Goal: Transaction & Acquisition: Obtain resource

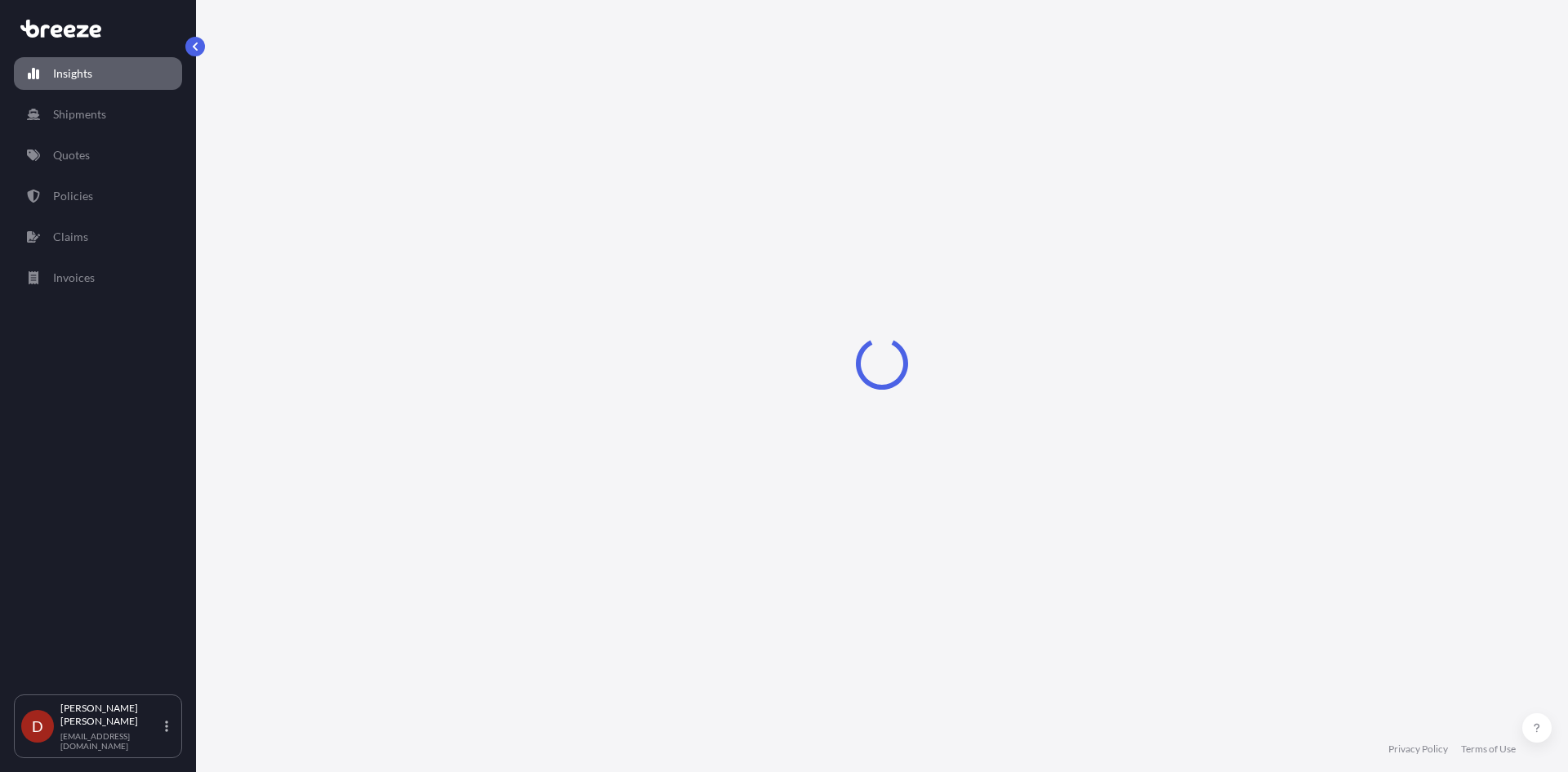
select select "2025"
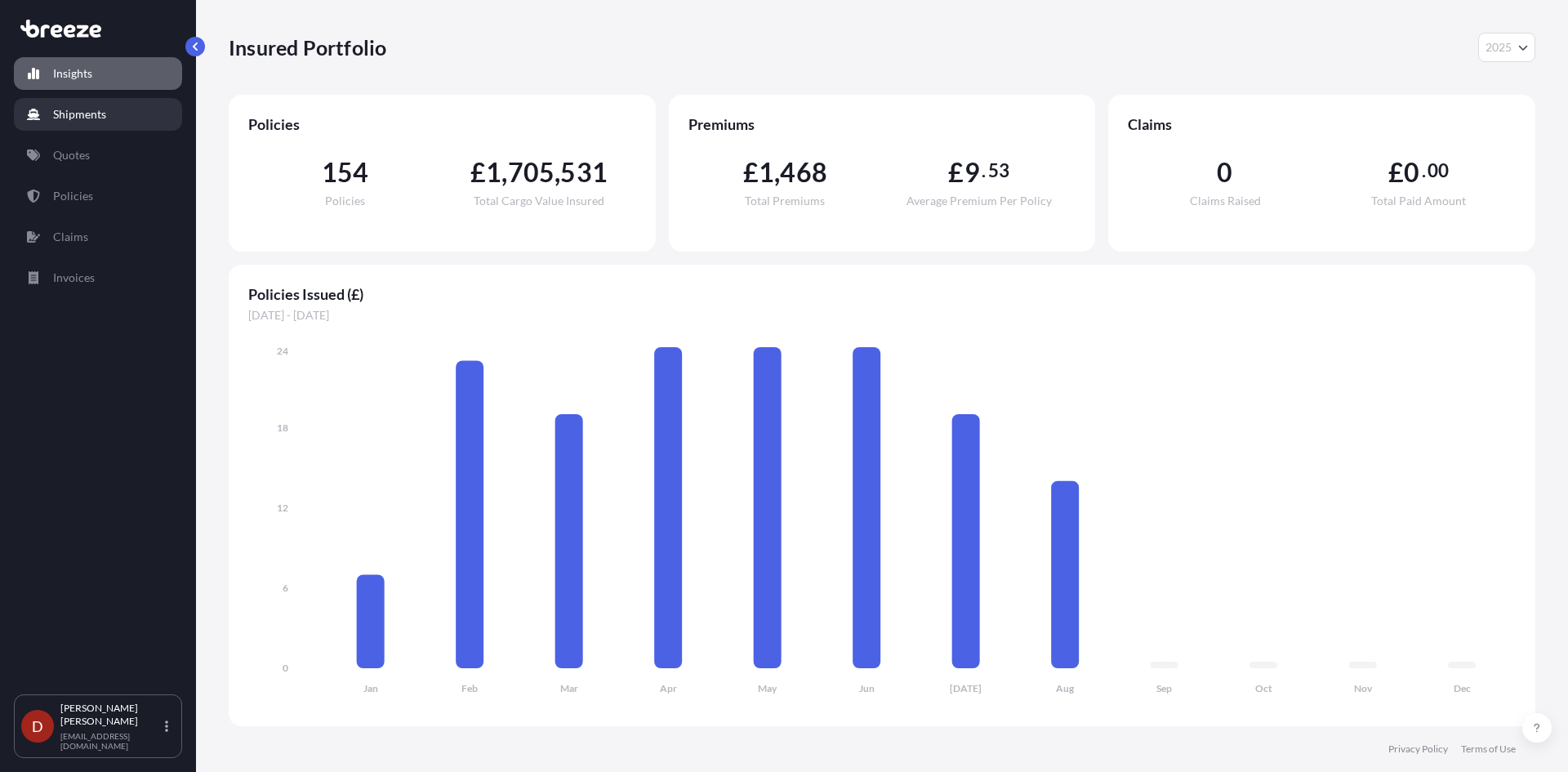
click at [139, 115] on link "Shipments" at bounding box center [97, 114] width 168 height 33
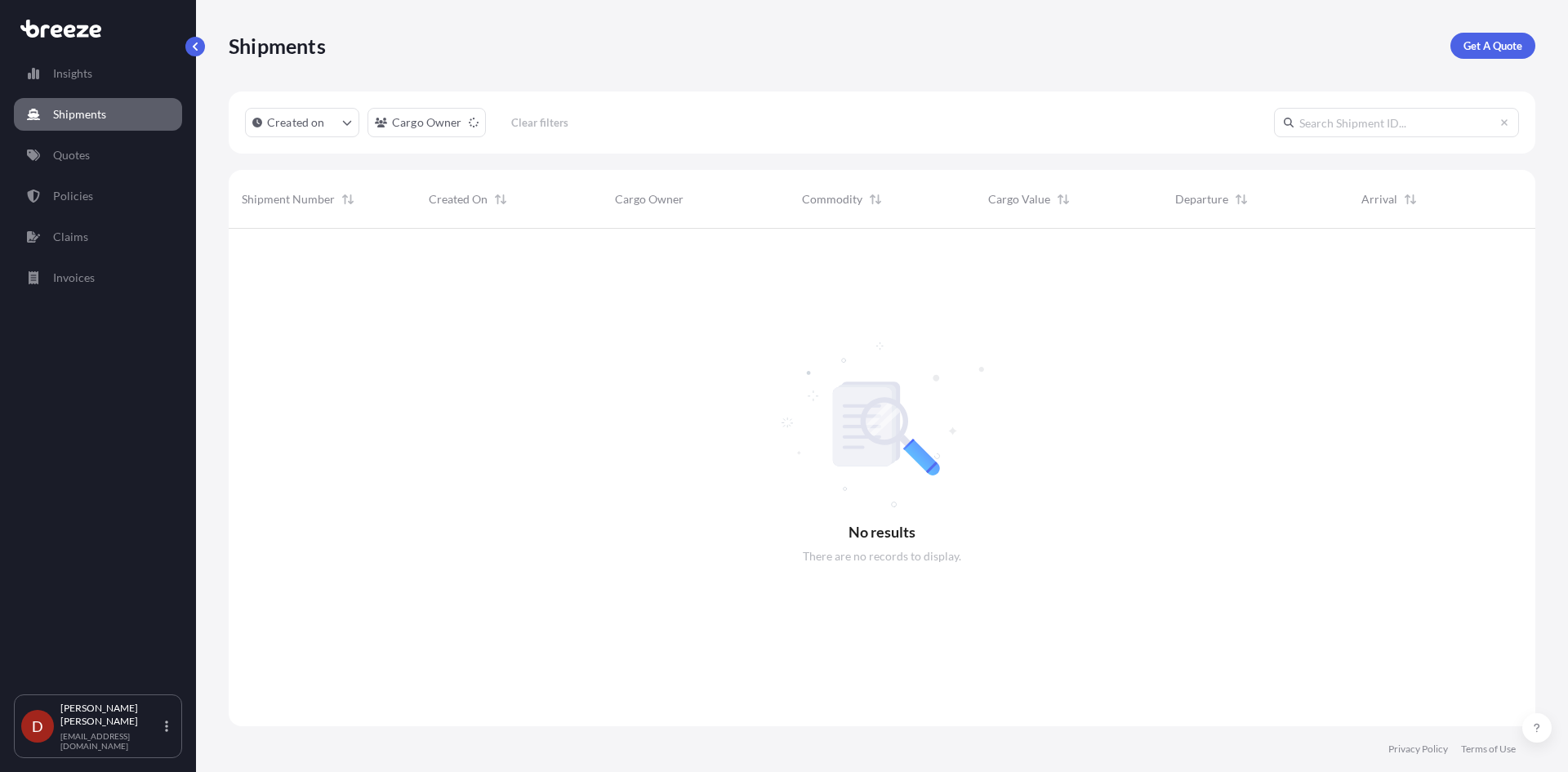
scroll to position [544, 1295]
click at [1511, 45] on p "Get A Quote" at bounding box center [1492, 46] width 59 height 16
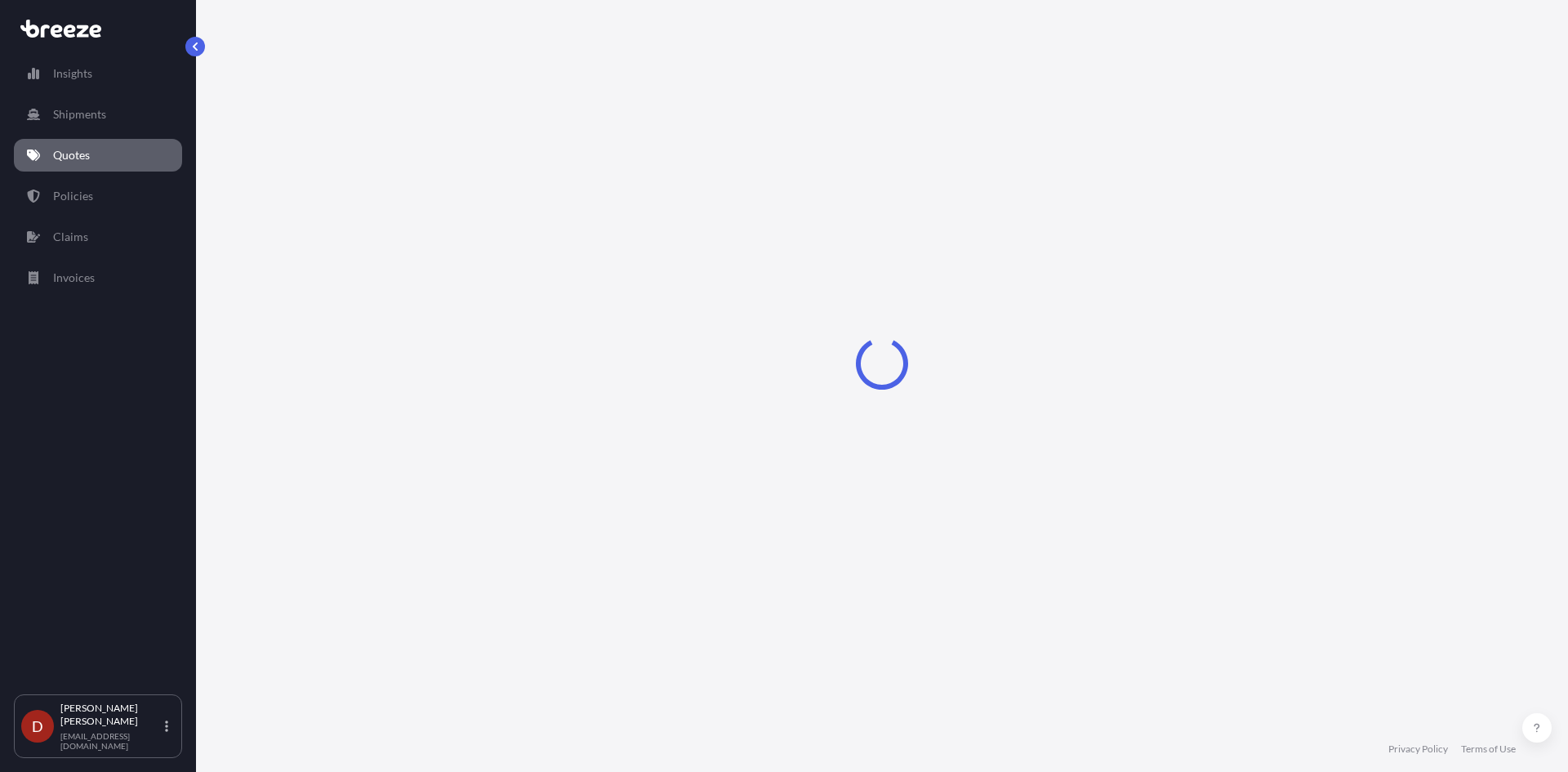
select select "Sea"
select select "1"
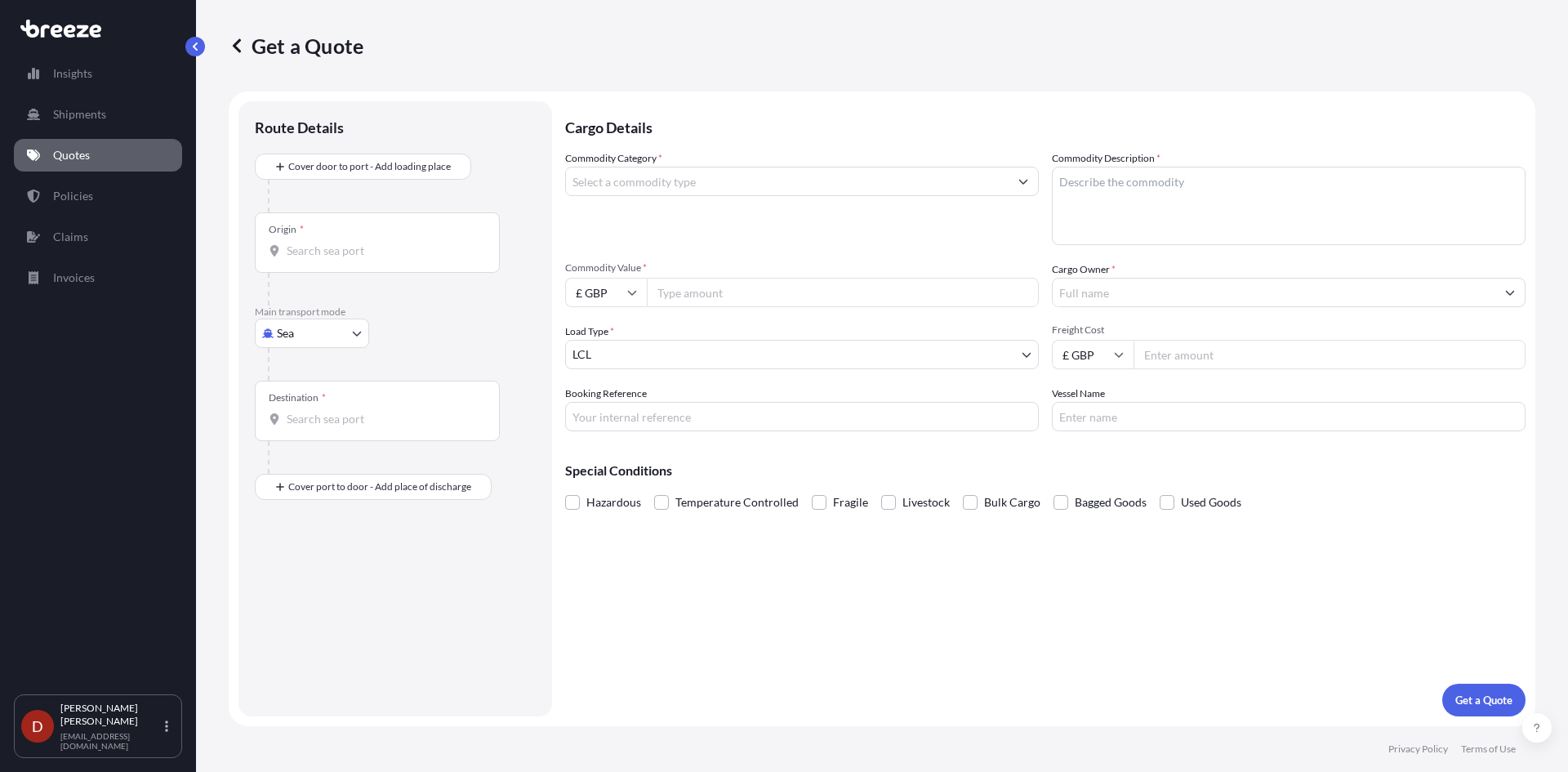
click at [363, 248] on input "Origin *" at bounding box center [383, 251] width 193 height 16
click at [323, 335] on body "0 options available. Insights Shipments Quotes Policies Claims Invoices D [PERS…" at bounding box center [784, 386] width 1568 height 772
click at [331, 408] on div "Air" at bounding box center [312, 406] width 101 height 30
select select "Air"
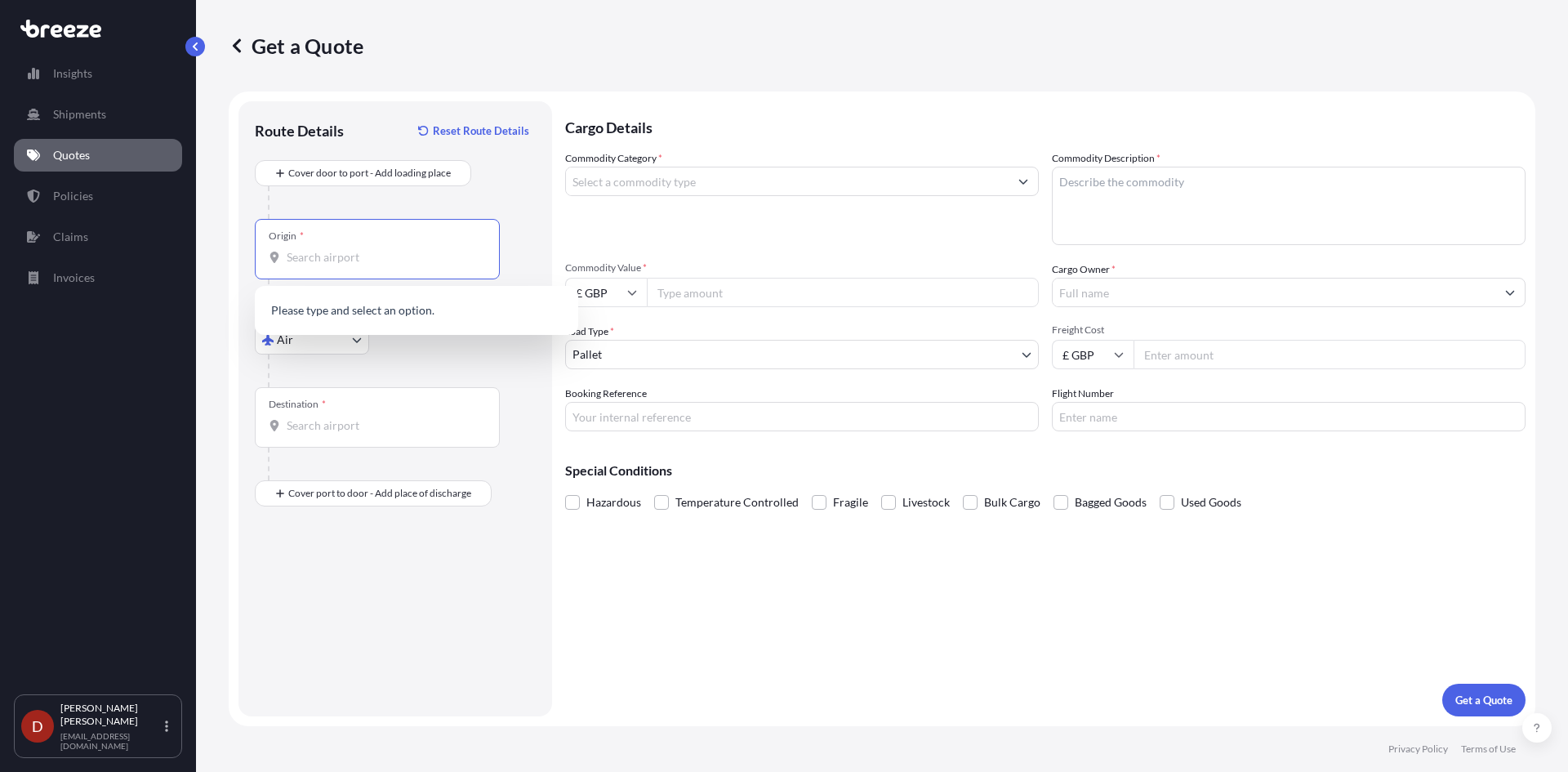
click at [308, 254] on input "Origin *" at bounding box center [383, 258] width 193 height 16
click at [320, 308] on span "GB LHR - Heathrow Apt/[GEOGRAPHIC_DATA], [GEOGRAPHIC_DATA]" at bounding box center [437, 315] width 255 height 33
type input "GBLHR - Heathrow Apt/[GEOGRAPHIC_DATA], [GEOGRAPHIC_DATA]"
click at [314, 429] on input "Destination *" at bounding box center [383, 426] width 193 height 16
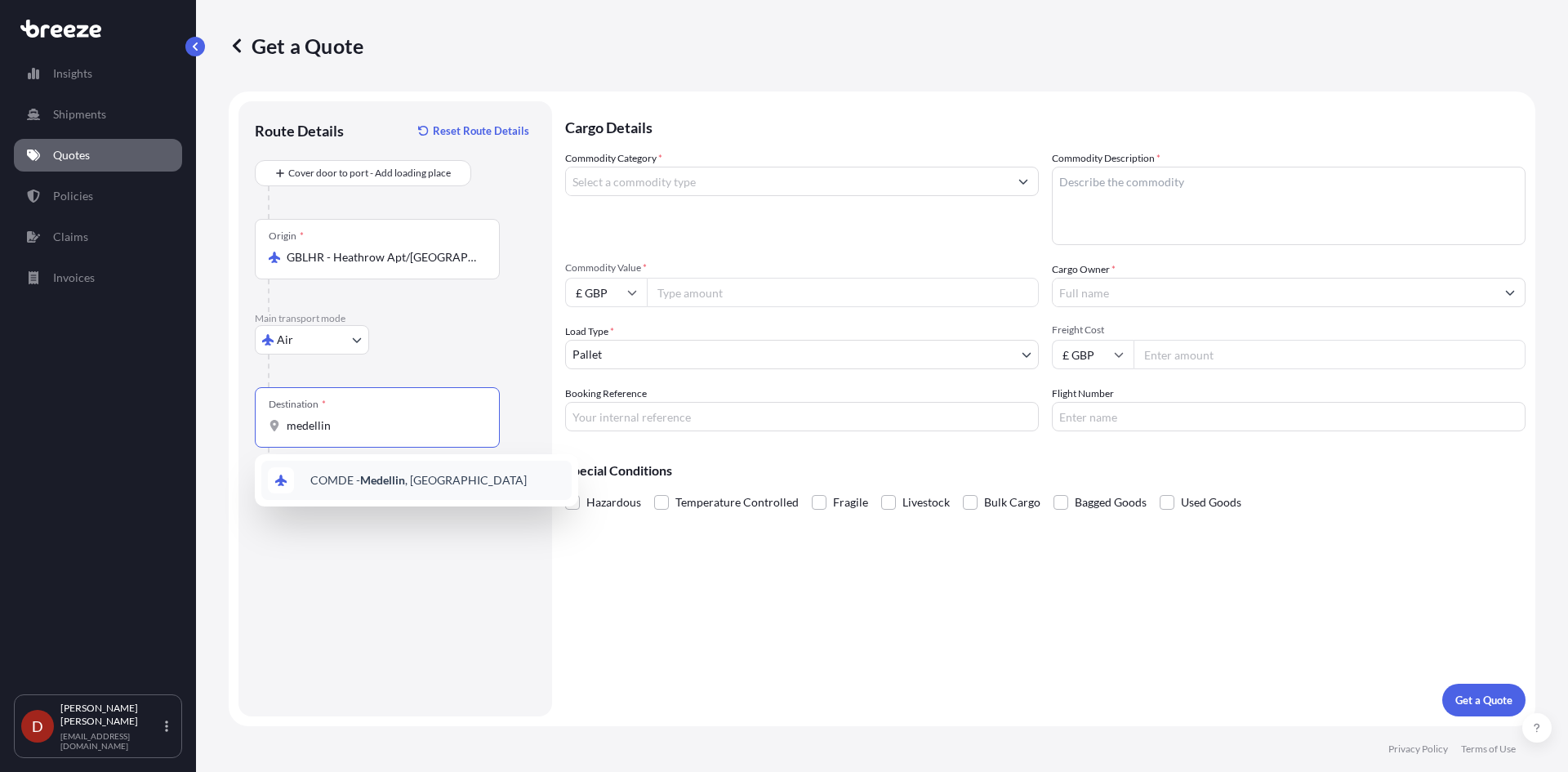
click at [348, 472] on div "COMDE - Medellin , [GEOGRAPHIC_DATA]" at bounding box center [417, 480] width 310 height 39
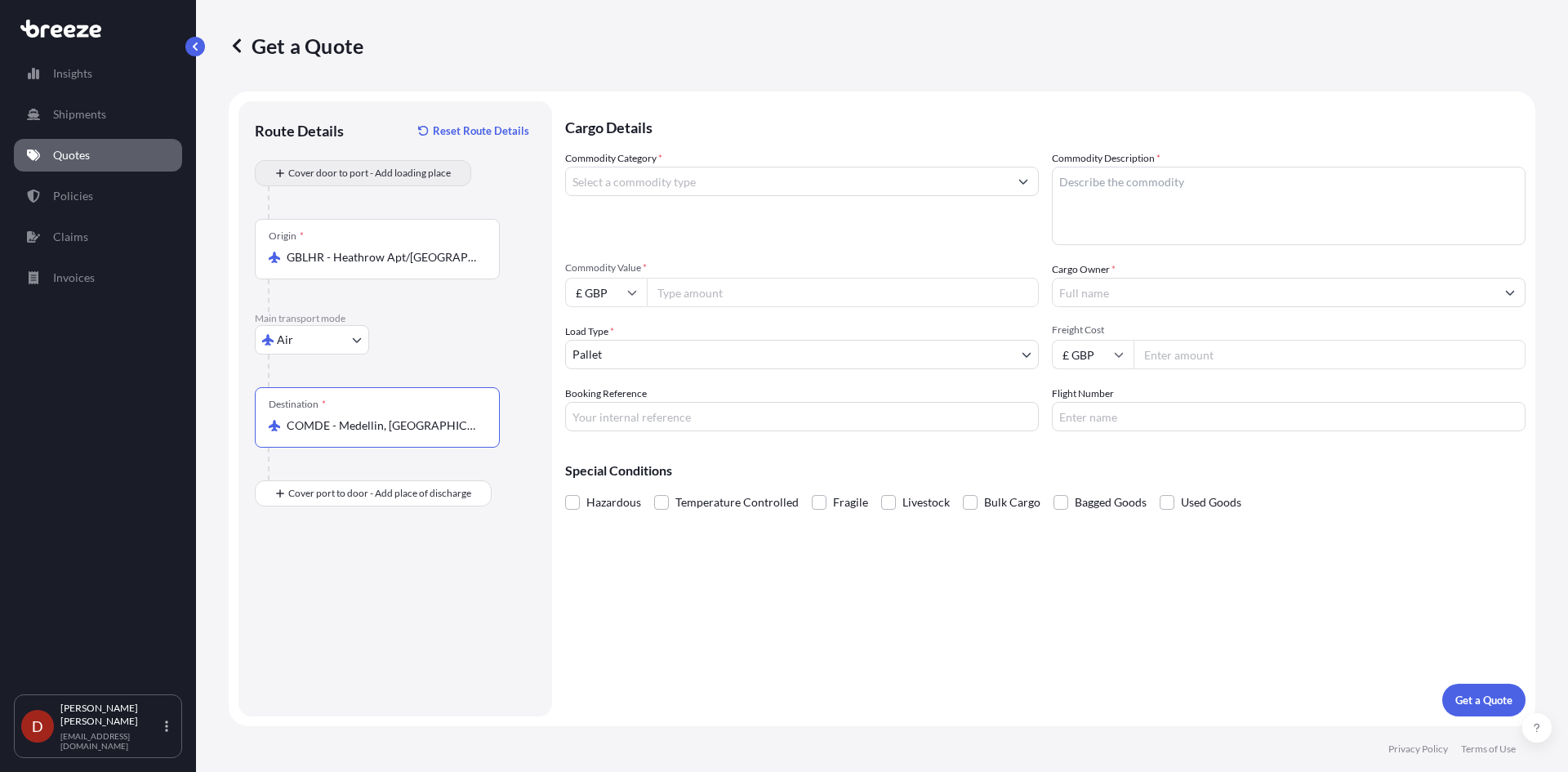
type input "COMDE - Medellin, [GEOGRAPHIC_DATA]"
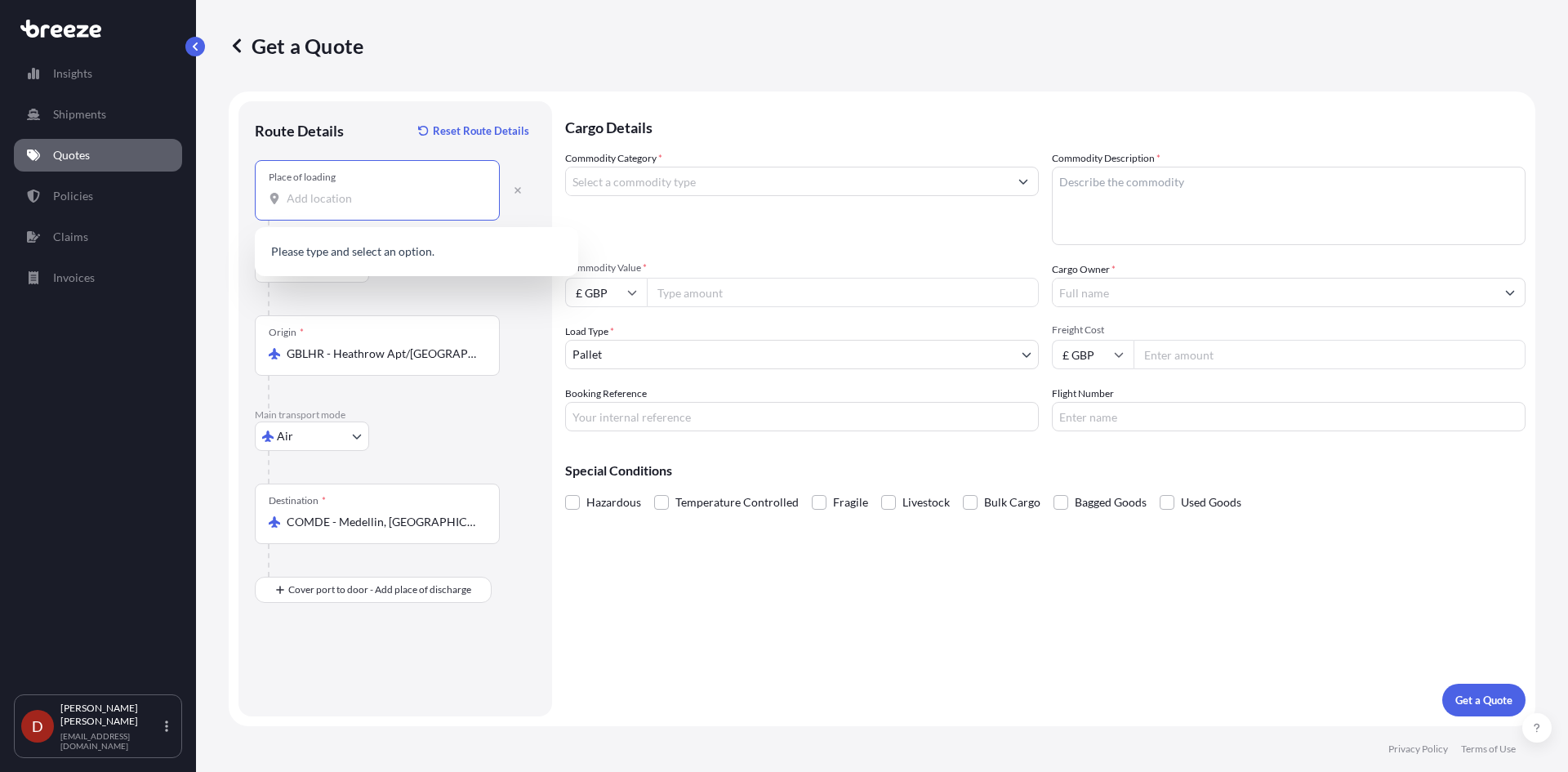
click at [341, 204] on input "Place of loading" at bounding box center [383, 198] width 193 height 16
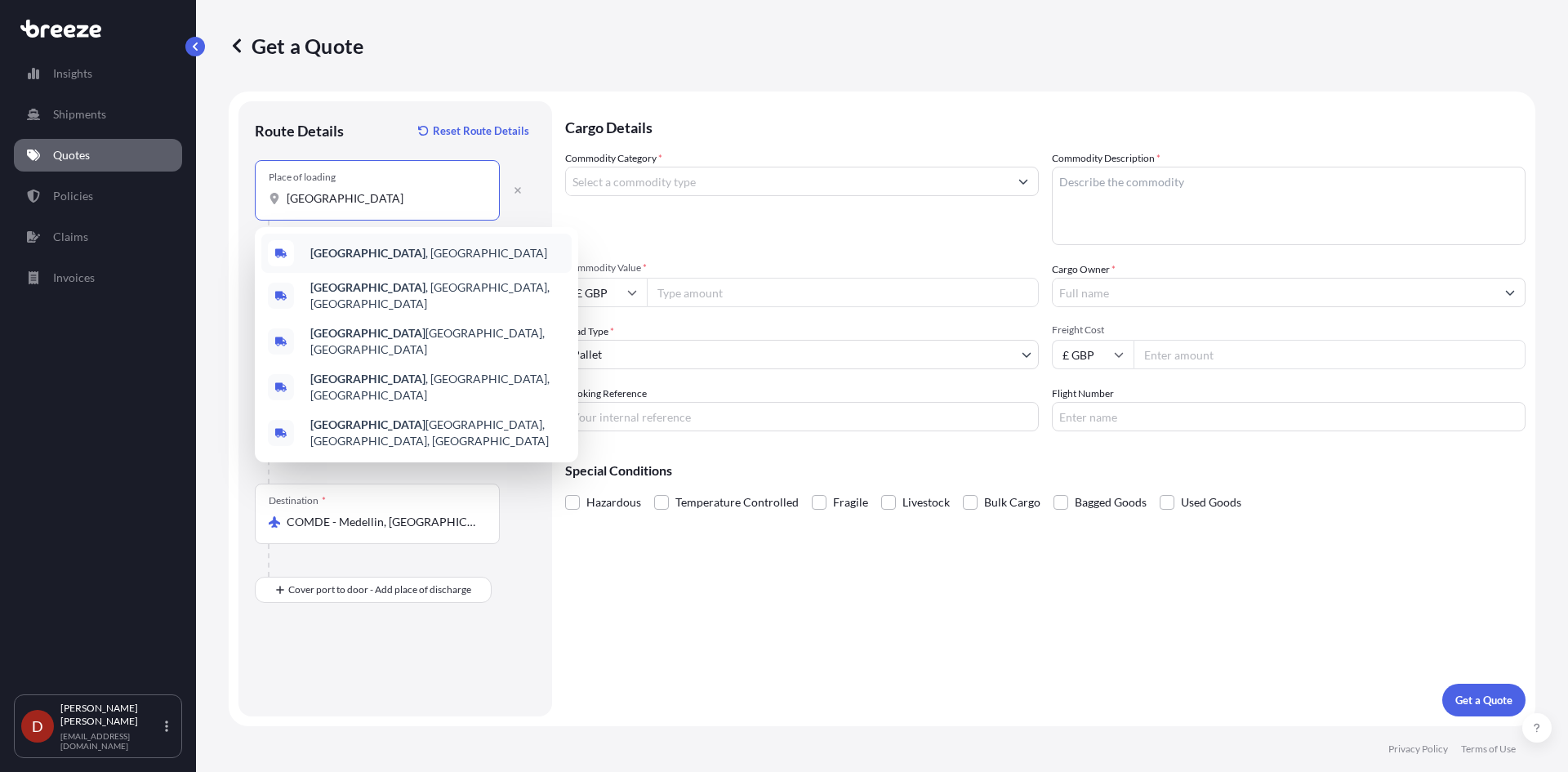
click at [355, 259] on b "[GEOGRAPHIC_DATA]" at bounding box center [368, 253] width 115 height 14
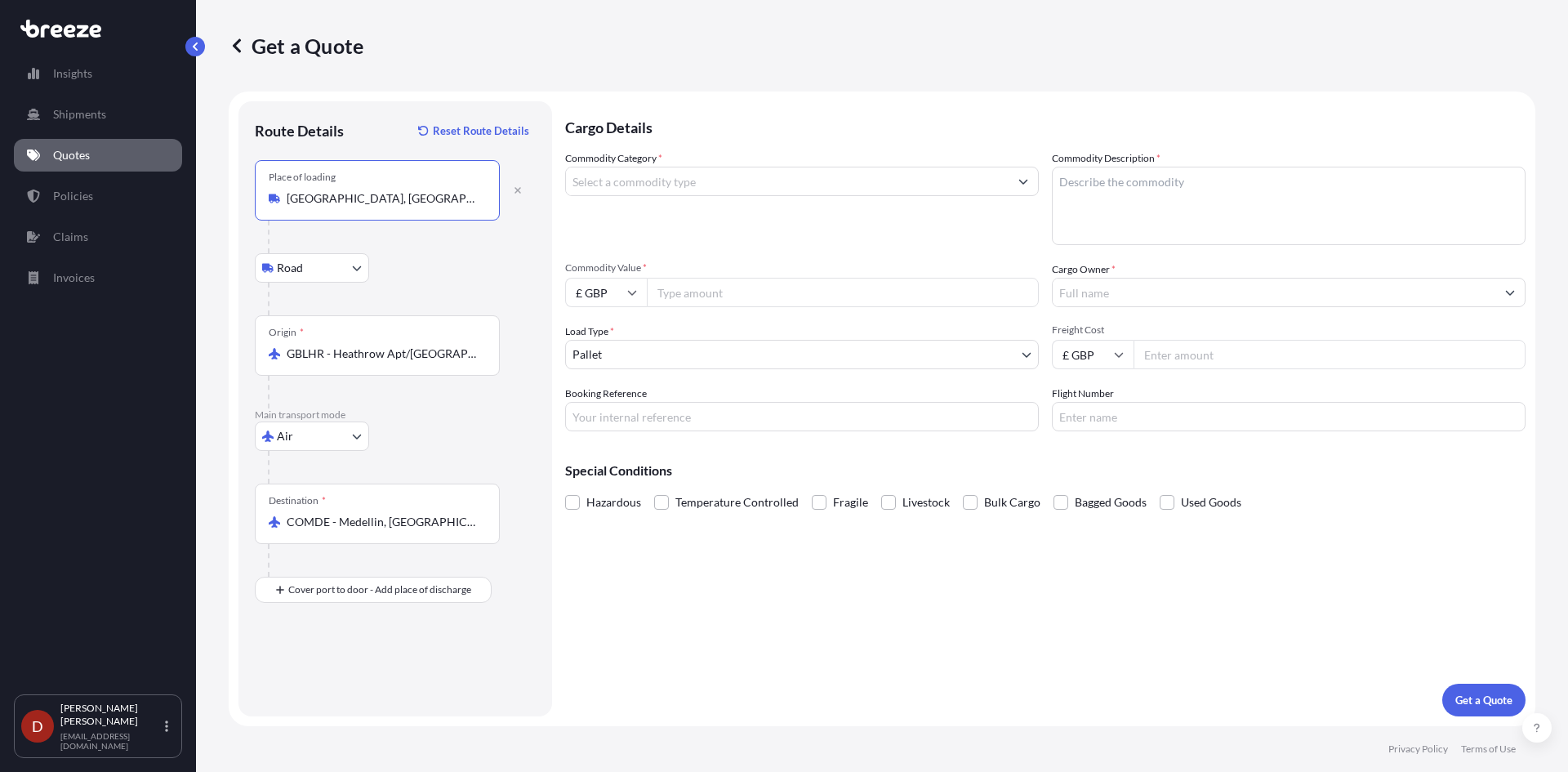
type input "[GEOGRAPHIC_DATA], [GEOGRAPHIC_DATA]"
click at [636, 176] on input "Commodity Category *" at bounding box center [786, 182] width 442 height 30
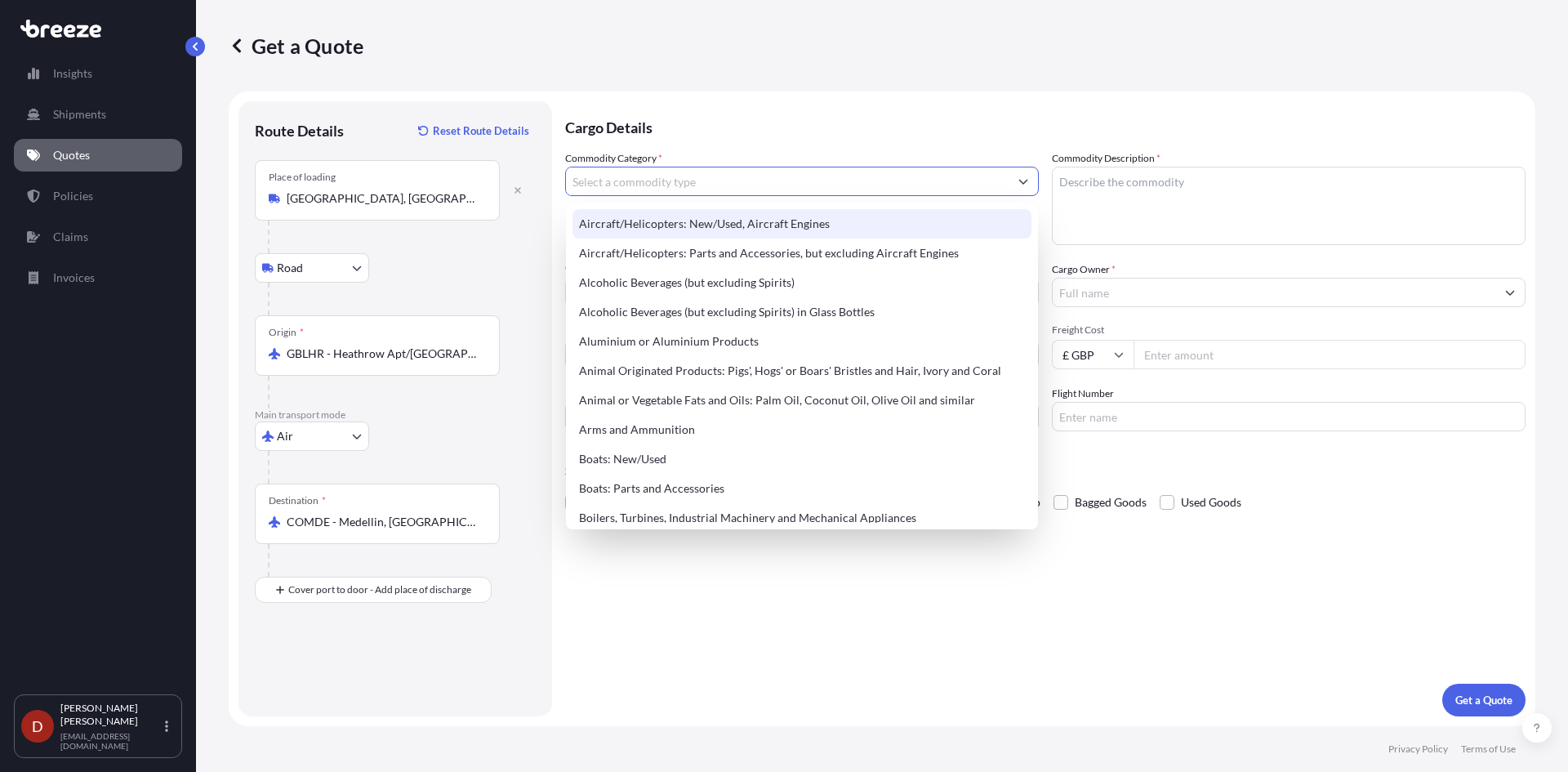
click at [664, 187] on input "Commodity Category *" at bounding box center [786, 182] width 442 height 30
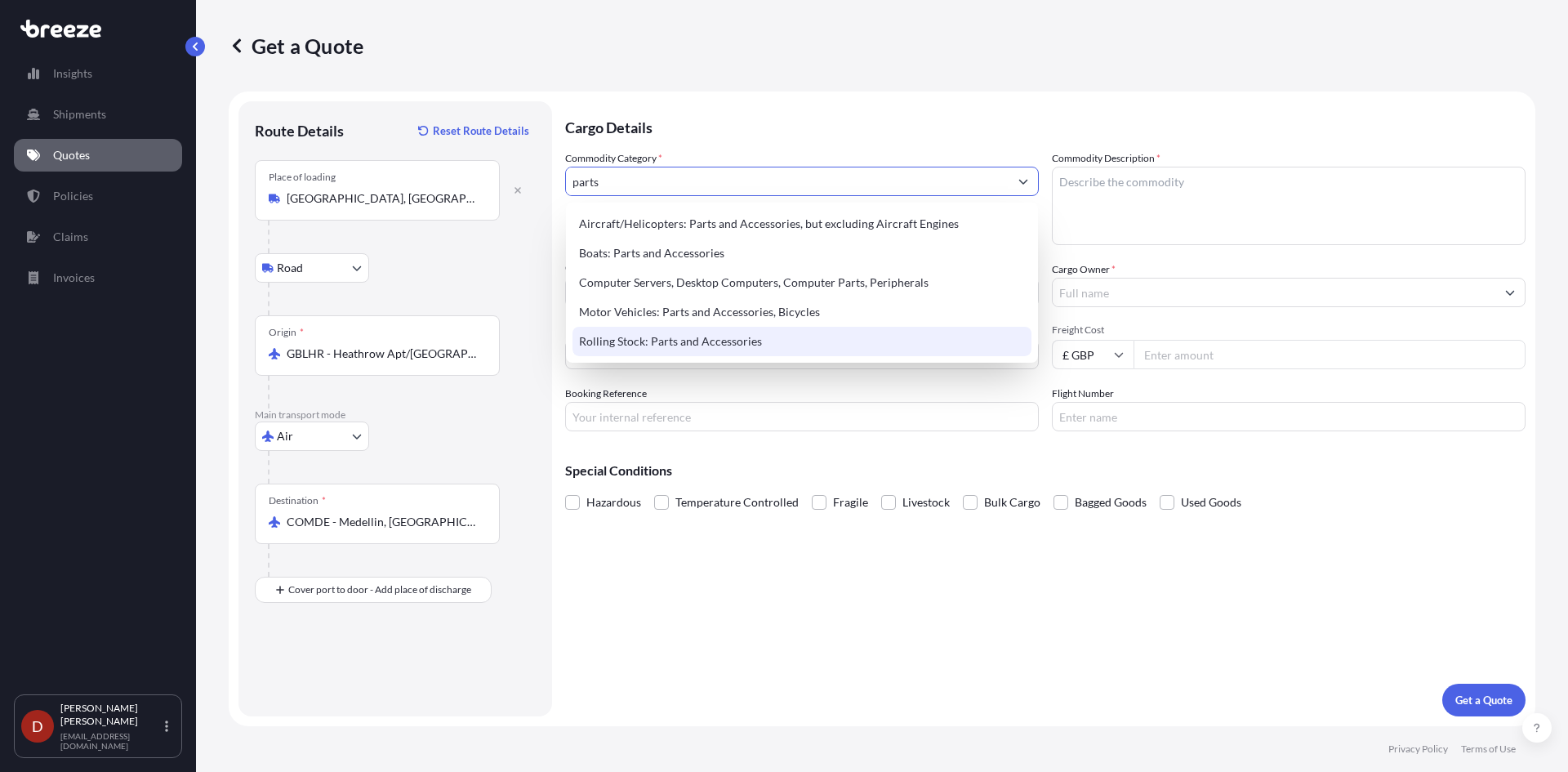
click at [651, 338] on div "Rolling Stock: Parts and Accessories" at bounding box center [802, 342] width 459 height 30
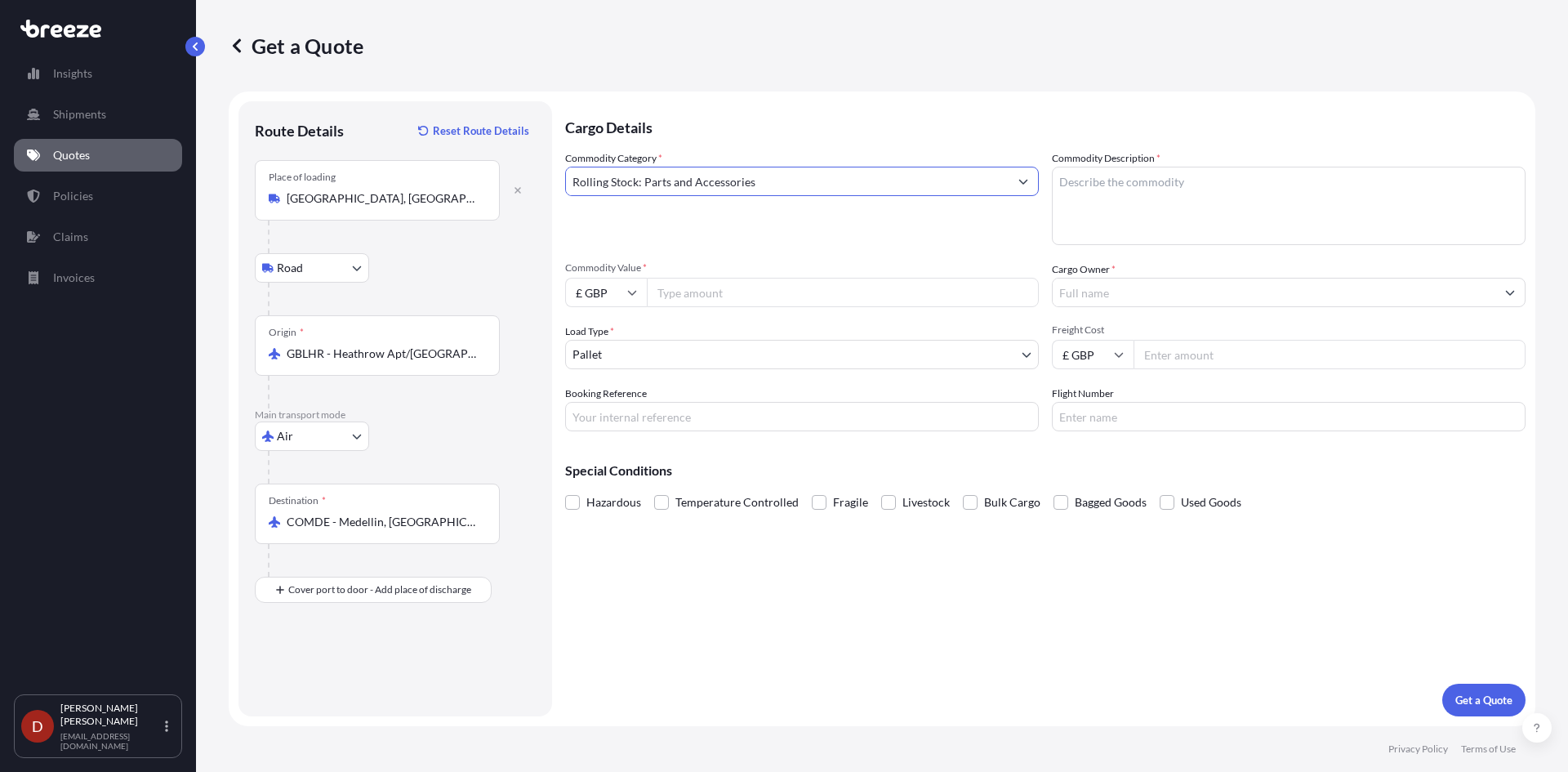
type input "Rolling Stock: Parts and Accessories"
click at [1141, 172] on textarea "Commodity Description *" at bounding box center [1289, 206] width 473 height 79
type textarea "Combustion fan kit"
click at [767, 308] on div "Commodity Category * Rolling Stock: Parts and Accessories Commodity Description…" at bounding box center [1045, 290] width 960 height 282
type input "910"
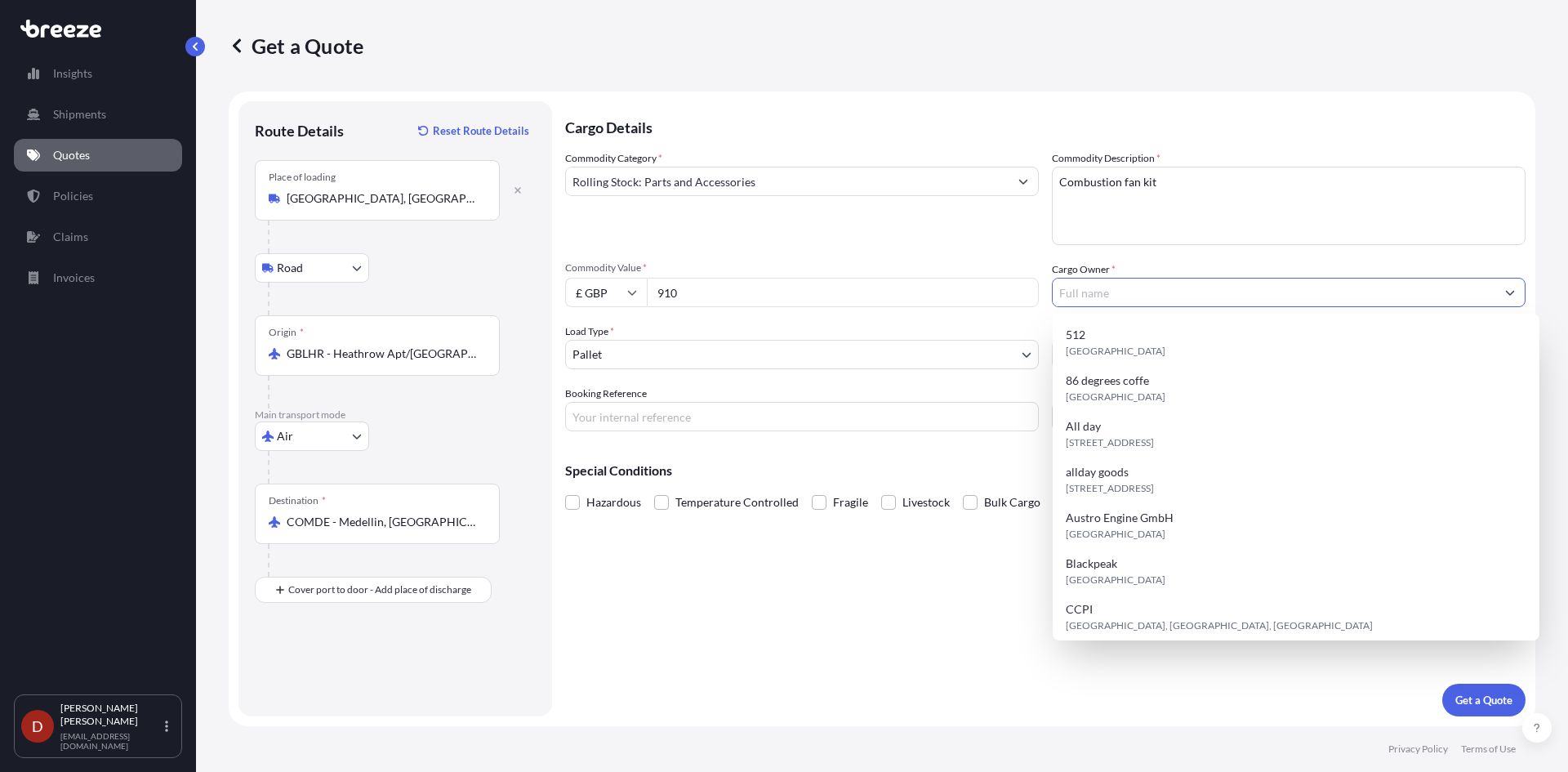
click at [1110, 282] on input "Cargo Owner *" at bounding box center [1274, 292] width 442 height 30
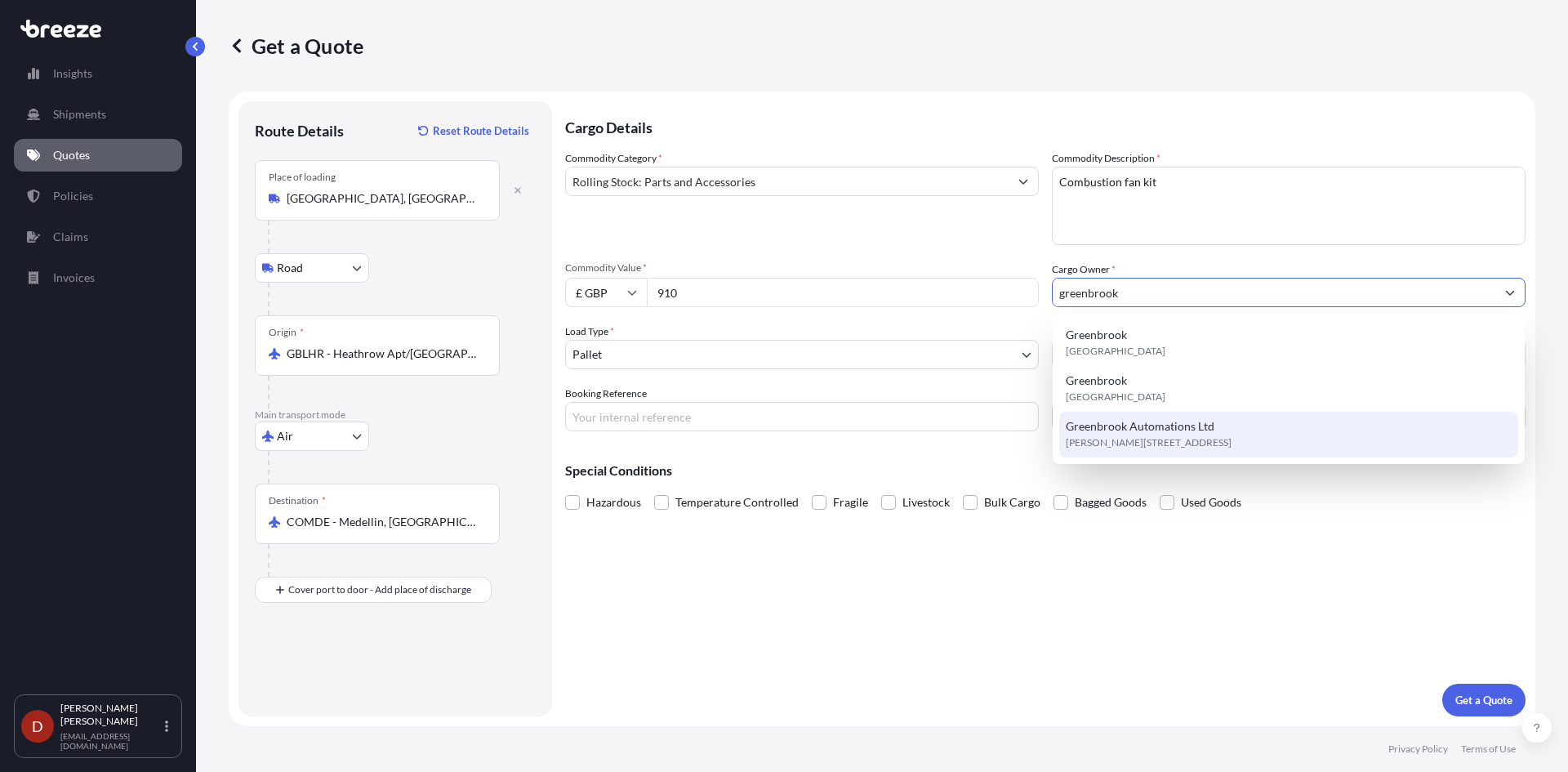
click at [1135, 428] on span "Greenbrook Automations Ltd" at bounding box center [1139, 427] width 148 height 16
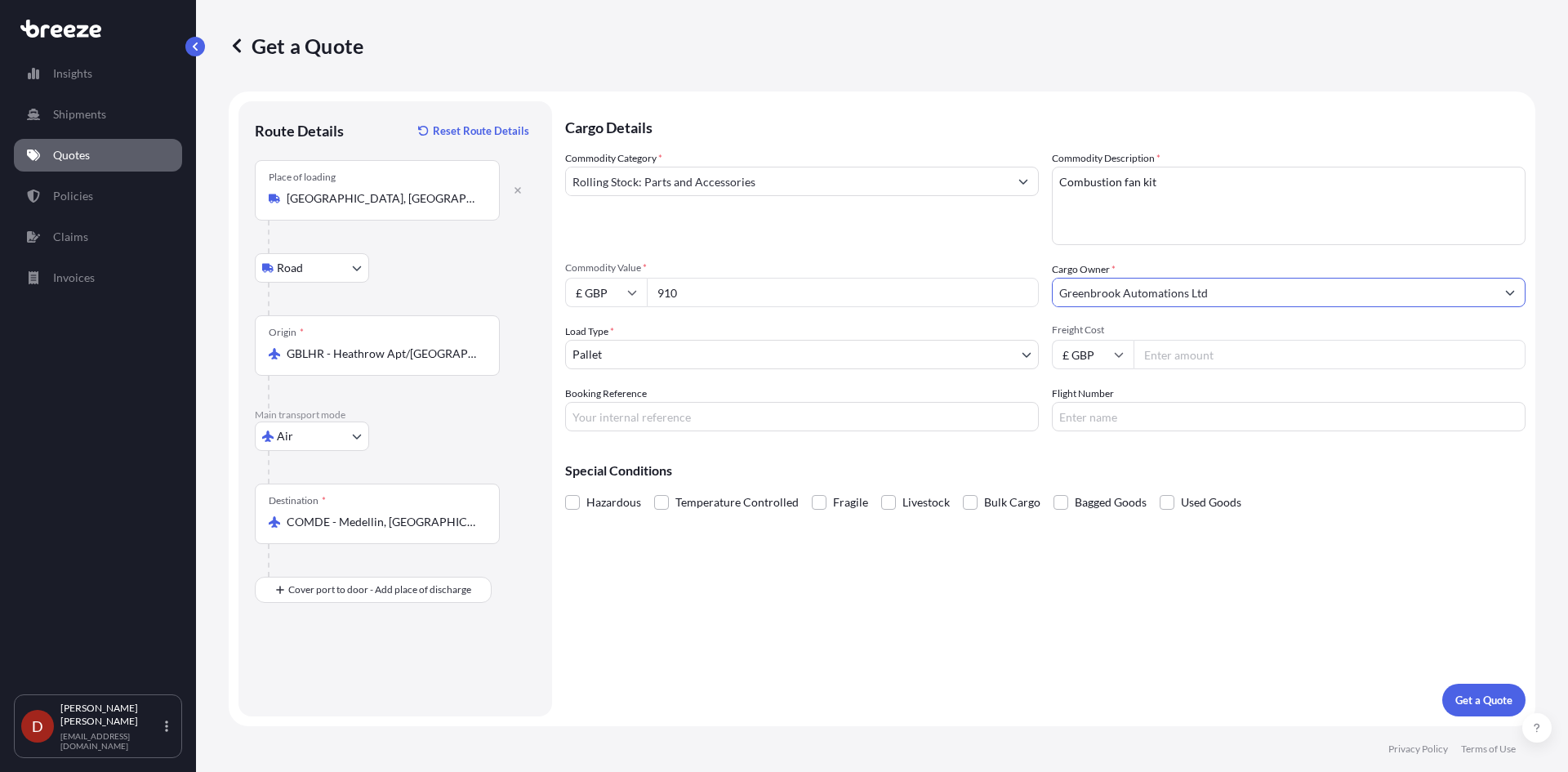
type input "Greenbrook Automations Ltd"
click at [716, 407] on input "Booking Reference" at bounding box center [801, 417] width 473 height 30
type input "E"
click at [730, 405] on input "SDSA001" at bounding box center [801, 417] width 473 height 30
type input "SDSA00190301"
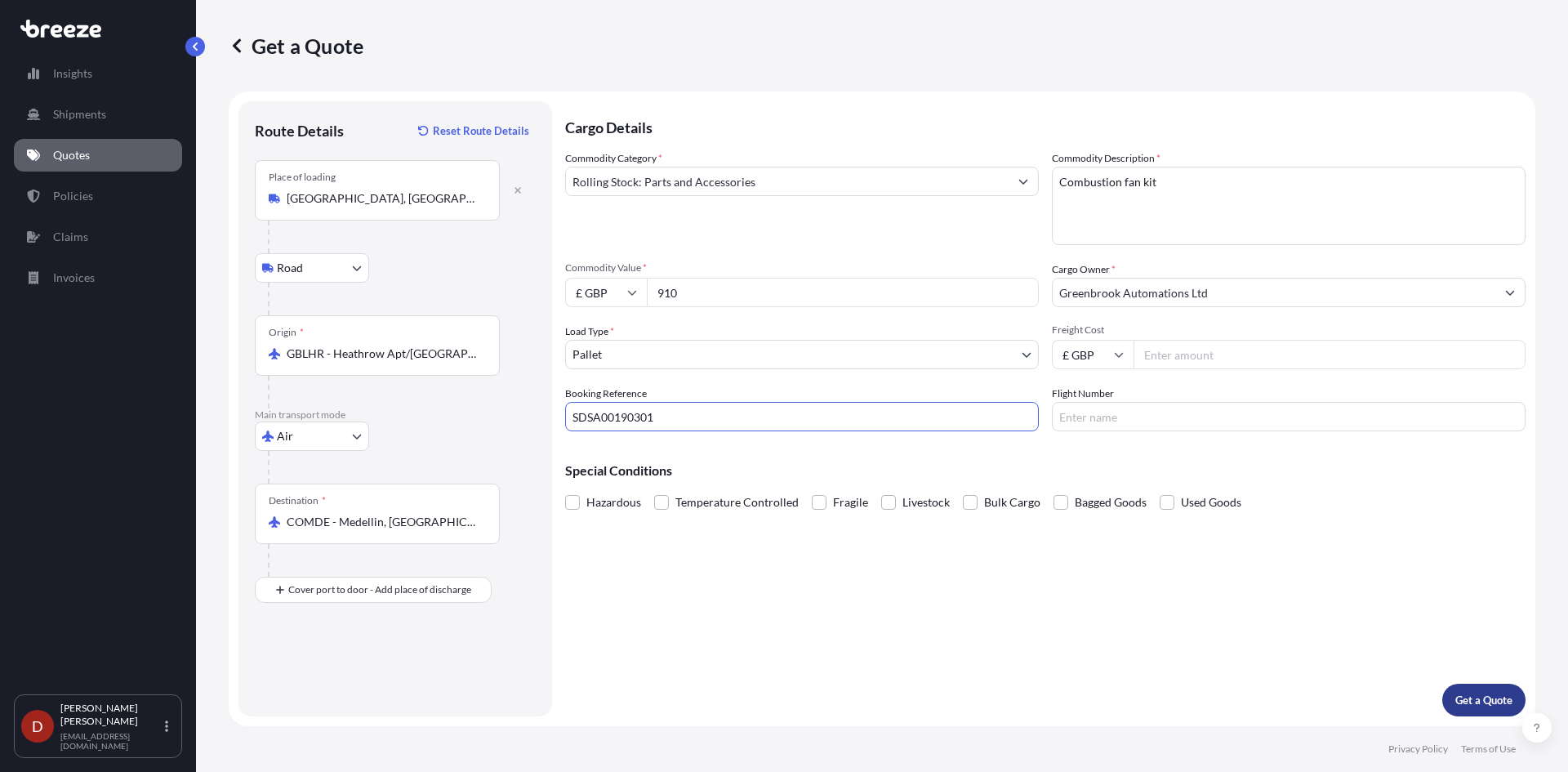
click at [1480, 698] on p "Get a Quote" at bounding box center [1483, 700] width 57 height 16
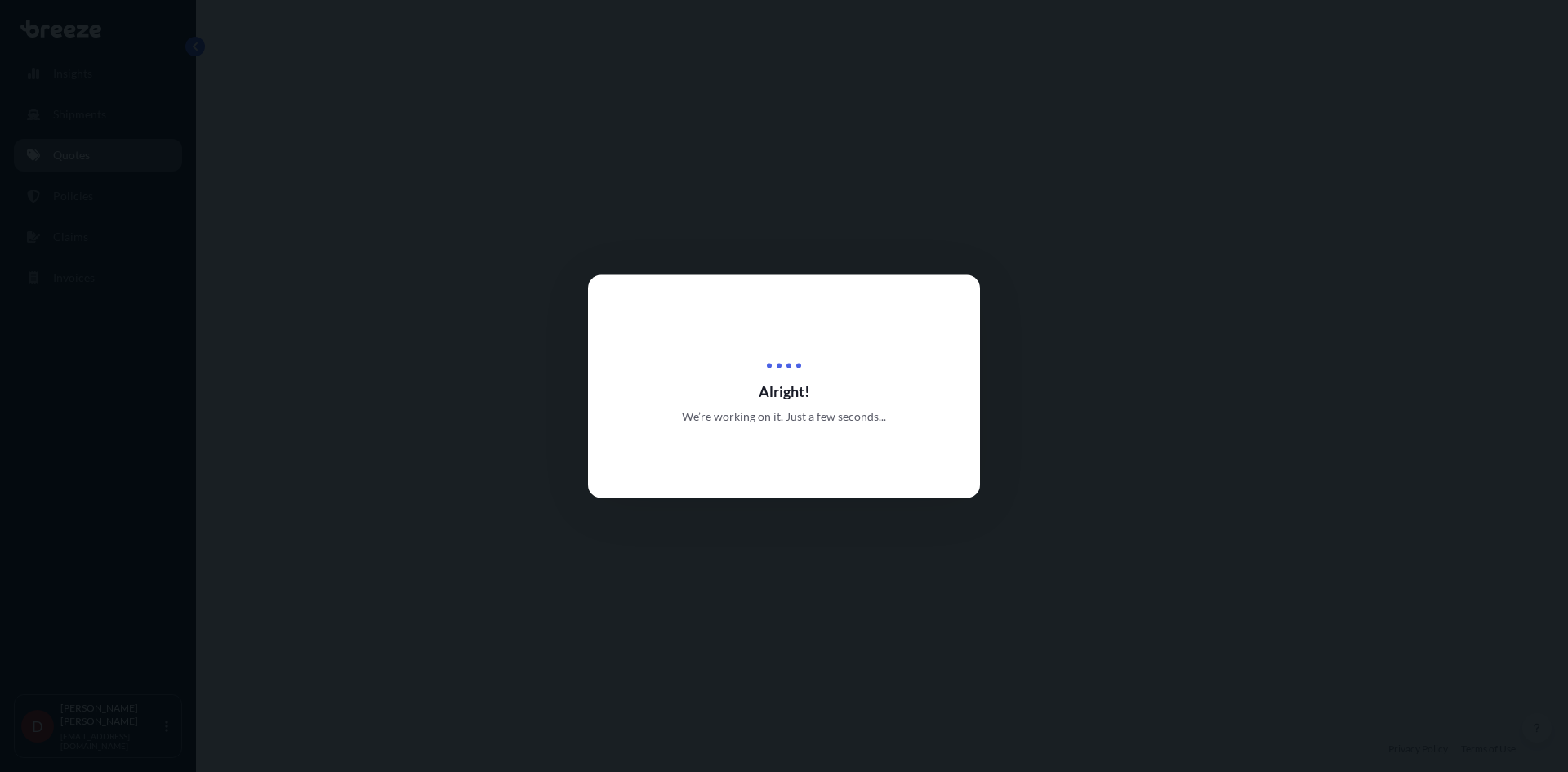
select select "Road"
select select "Air"
select select "1"
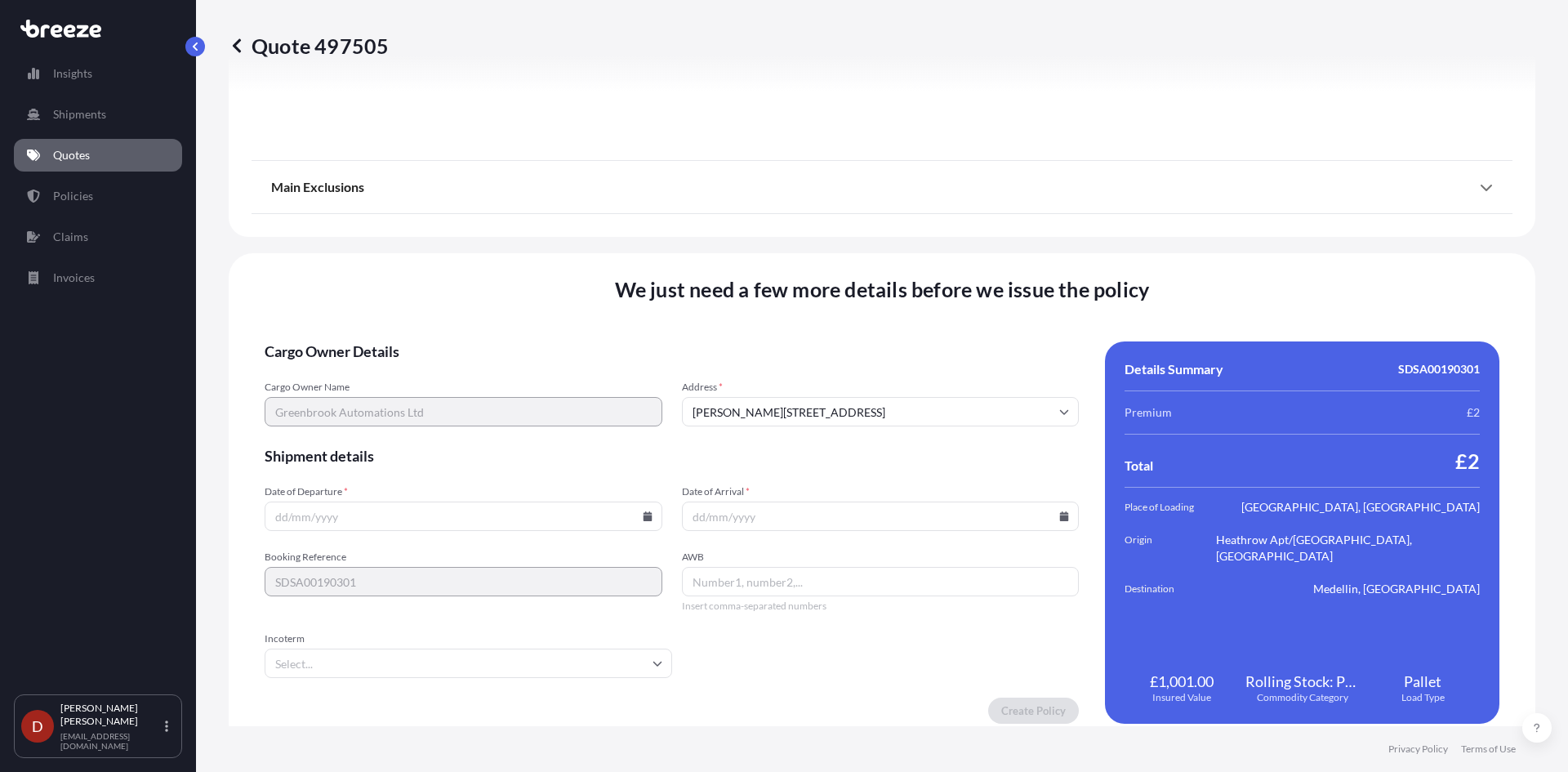
scroll to position [1936, 0]
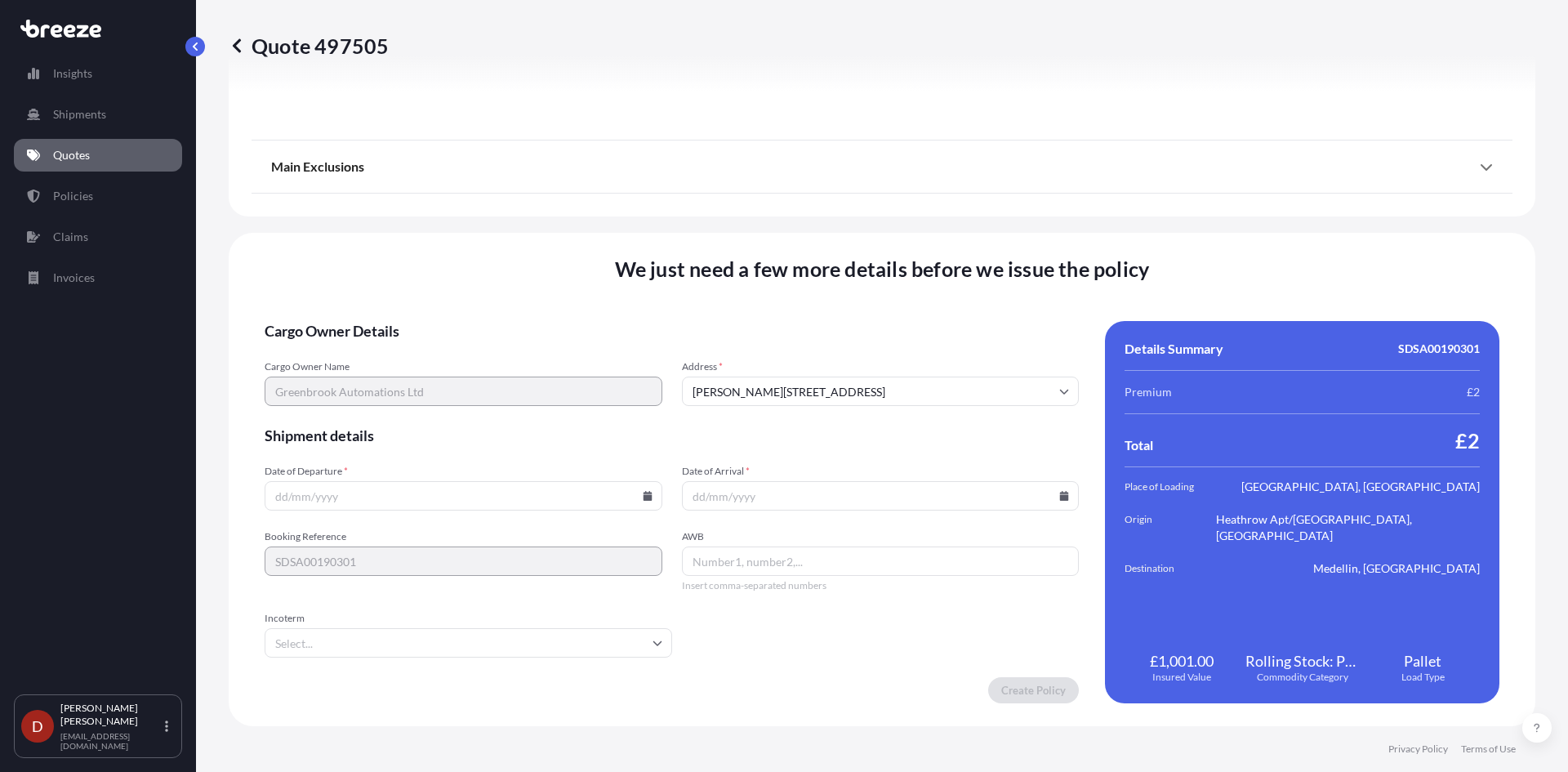
click at [526, 512] on form "Cargo Owner Details Cargo Owner Name Greenbrook Automations Ltd Address * [PERS…" at bounding box center [671, 512] width 814 height 382
click at [643, 505] on input "Date of Departure *" at bounding box center [463, 496] width 398 height 30
click at [642, 498] on icon at bounding box center [646, 496] width 9 height 10
click at [374, 407] on button "26" at bounding box center [386, 413] width 26 height 26
type input "[DATE]"
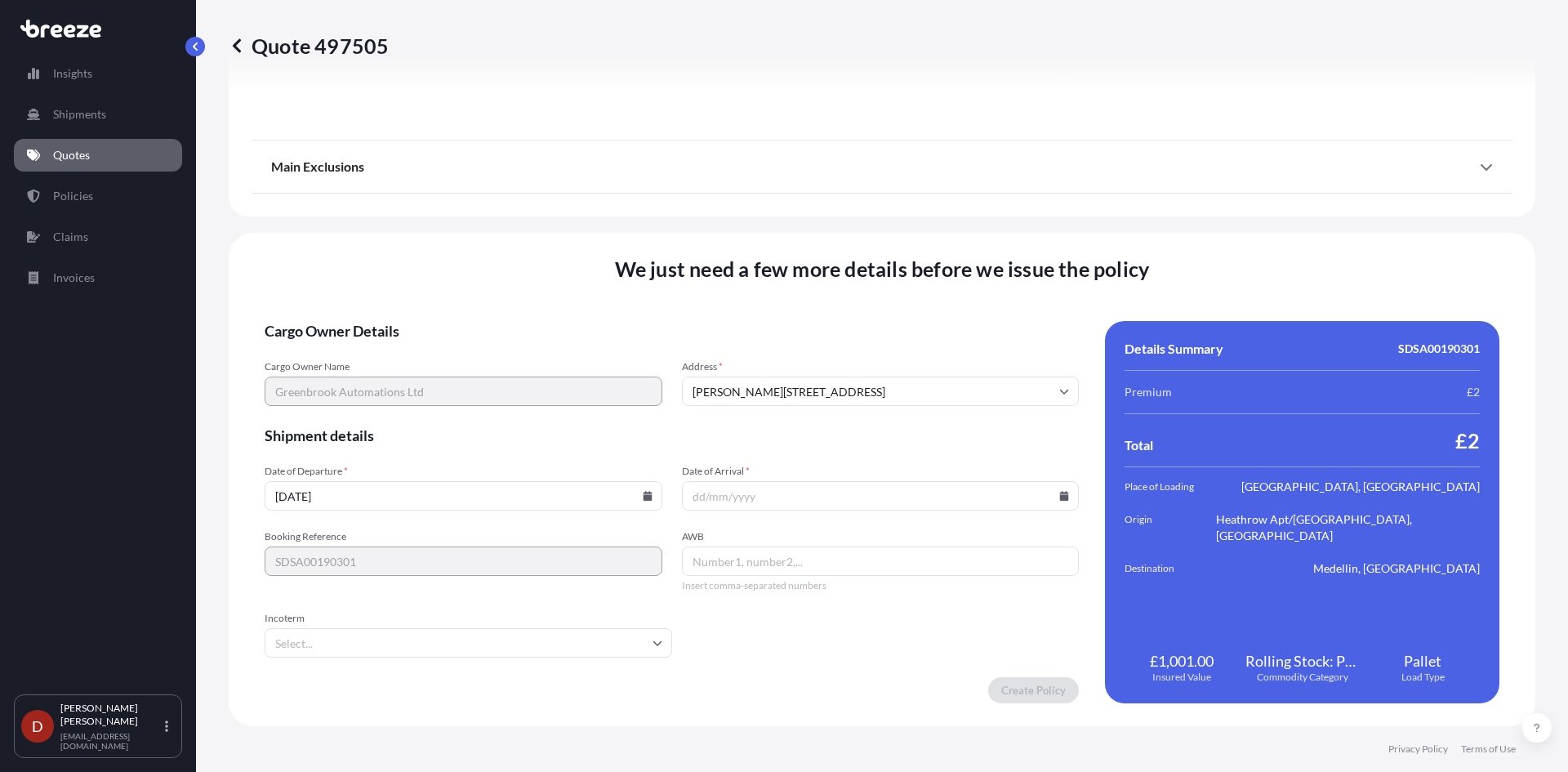
click at [771, 497] on input "Date of Arrival *" at bounding box center [881, 496] width 398 height 30
click at [1065, 498] on input "Date of Arrival *" at bounding box center [881, 496] width 398 height 30
click at [1060, 498] on icon at bounding box center [1064, 496] width 9 height 10
click at [985, 231] on button at bounding box center [985, 221] width 26 height 26
click at [789, 288] on button "2" at bounding box center [798, 289] width 26 height 26
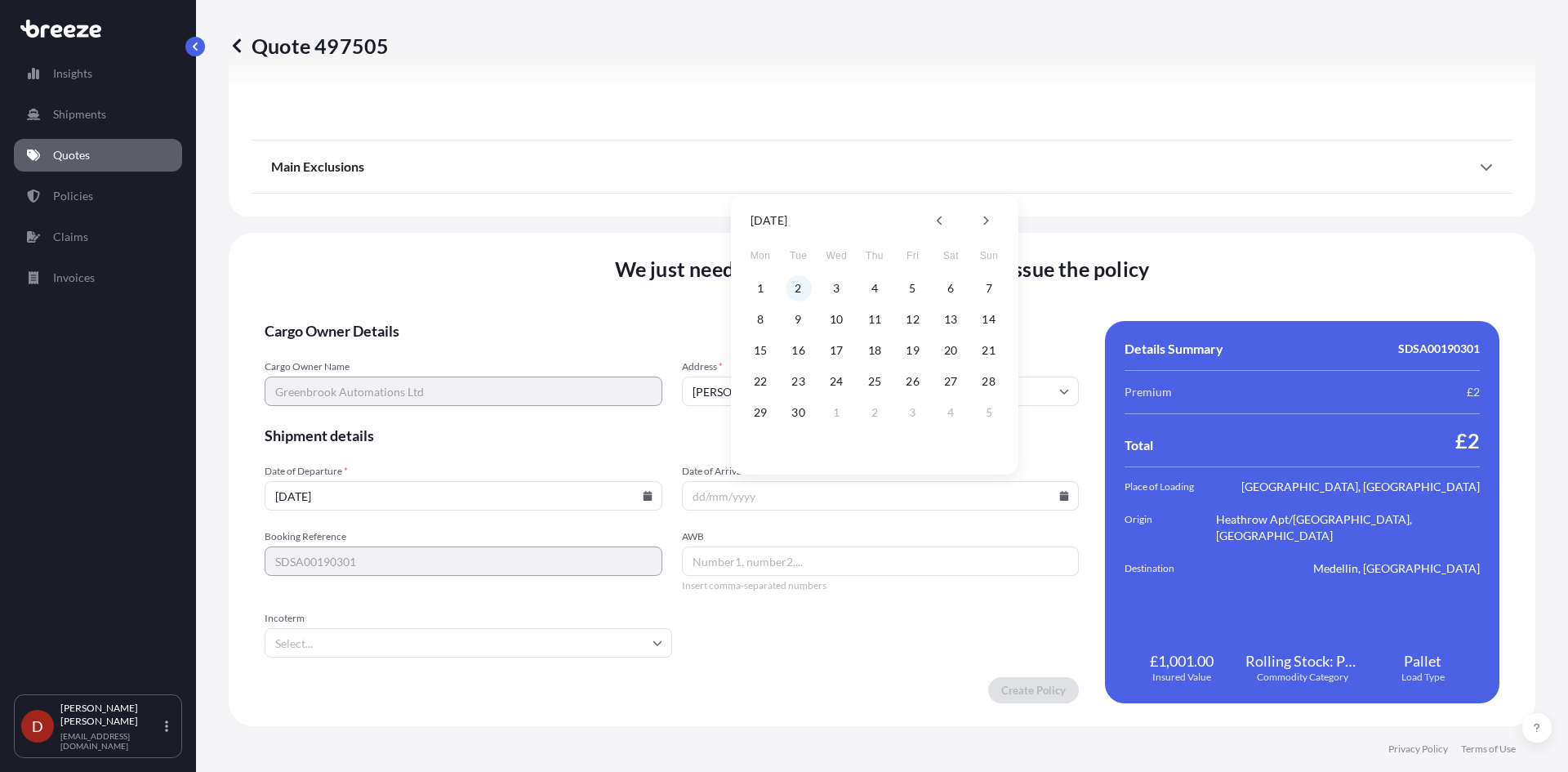
type input "[DATE]"
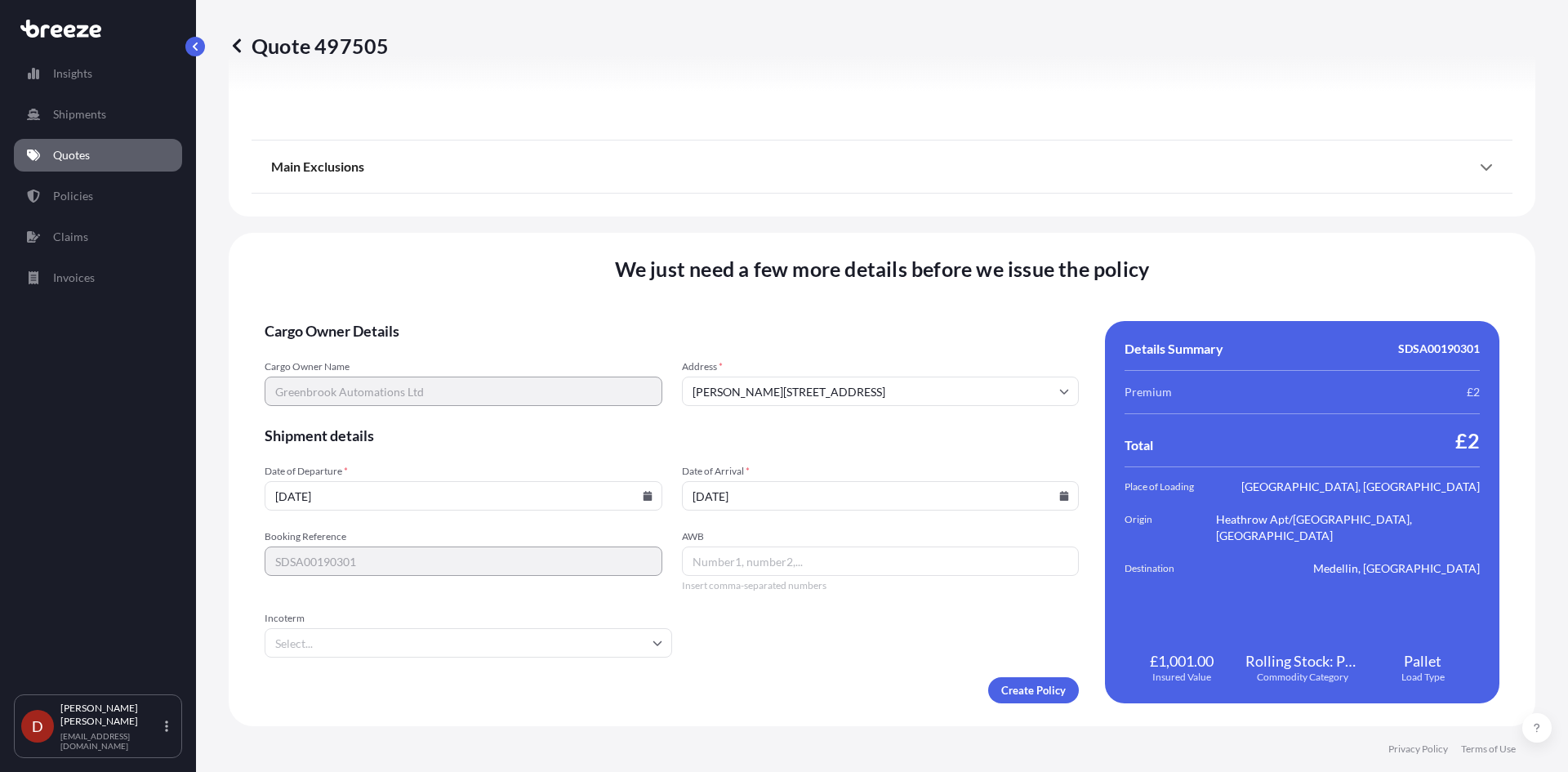
drag, startPoint x: 797, startPoint y: 651, endPoint x: 809, endPoint y: 657, distance: 13.4
click at [799, 652] on form "Cargo Owner Details Cargo Owner Name Greenbrook Automations Ltd Address * [PERS…" at bounding box center [671, 512] width 814 height 382
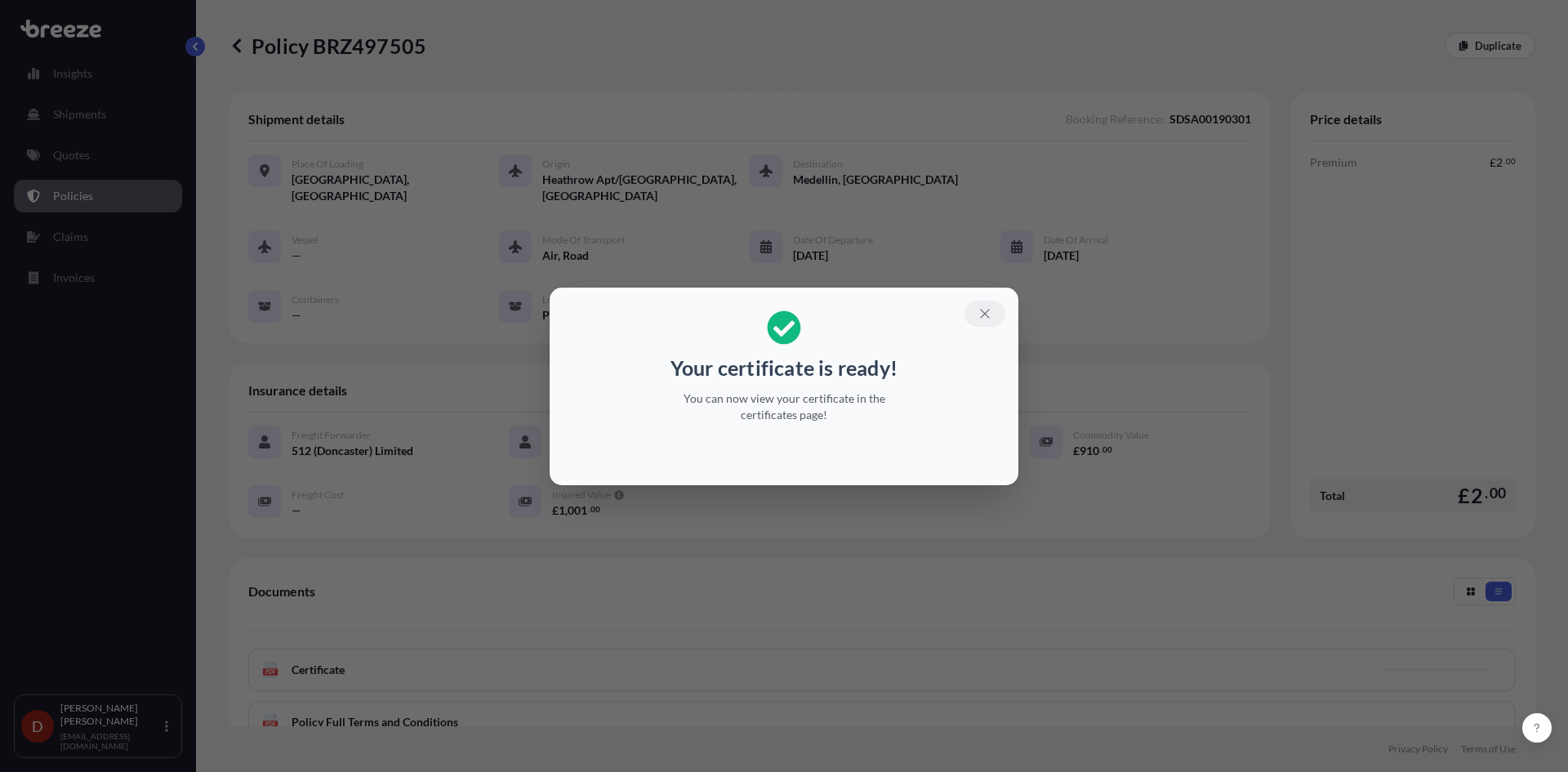
click at [986, 317] on icon "button" at bounding box center [984, 313] width 15 height 15
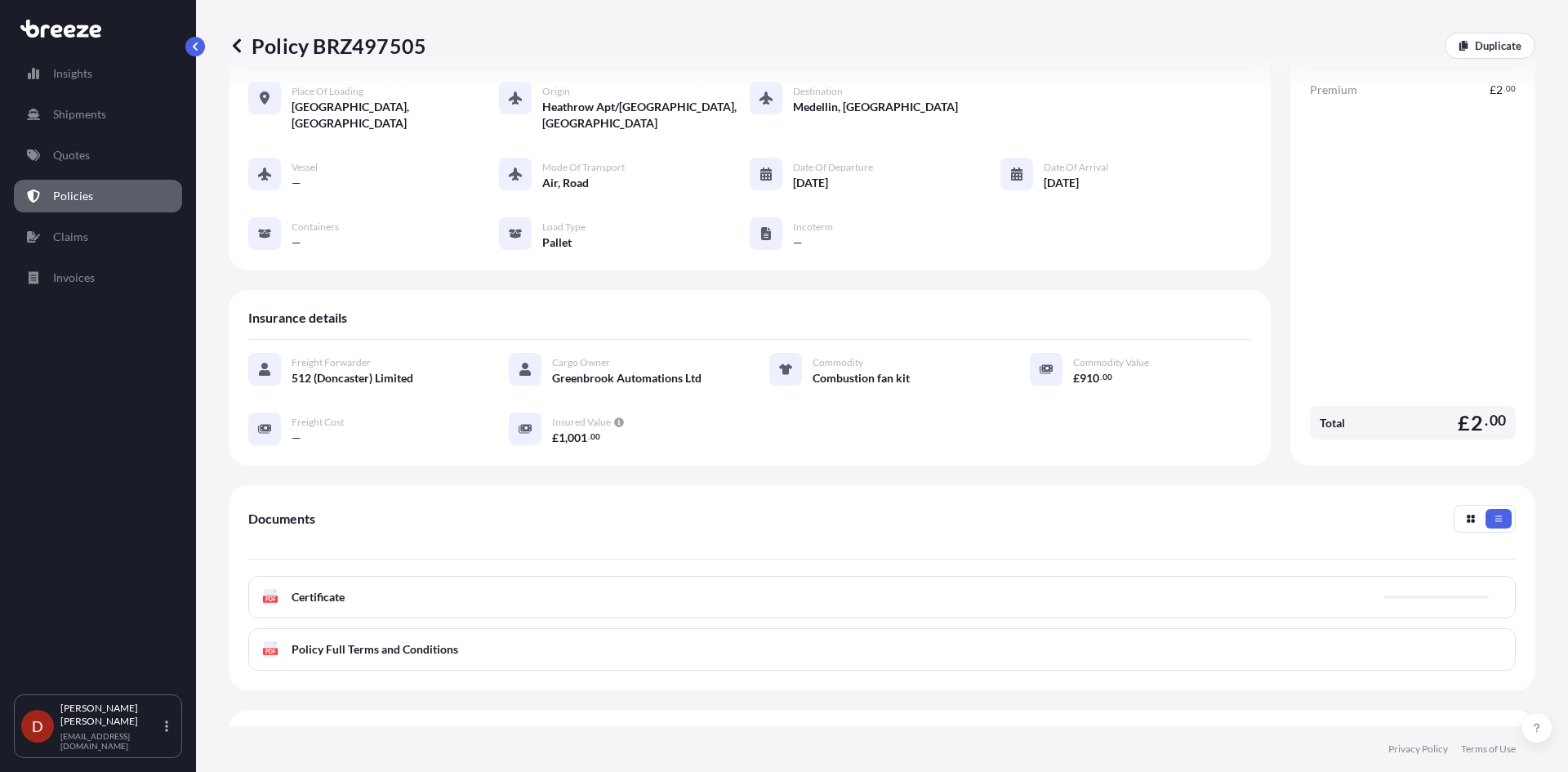
scroll to position [163, 0]
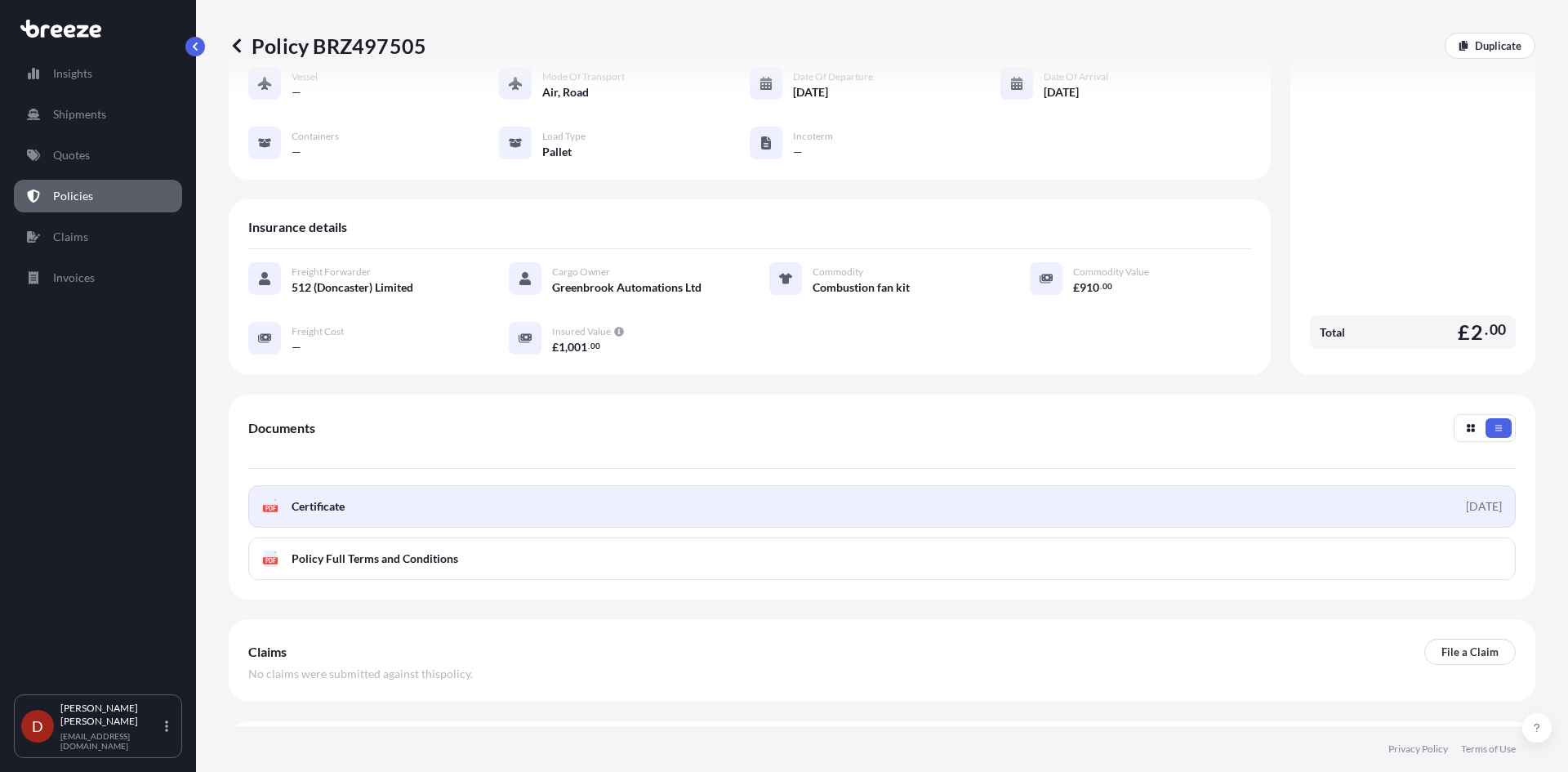
click at [795, 490] on link "PDF Certificate [DATE]" at bounding box center [882, 506] width 1268 height 43
